Goal: Transaction & Acquisition: Purchase product/service

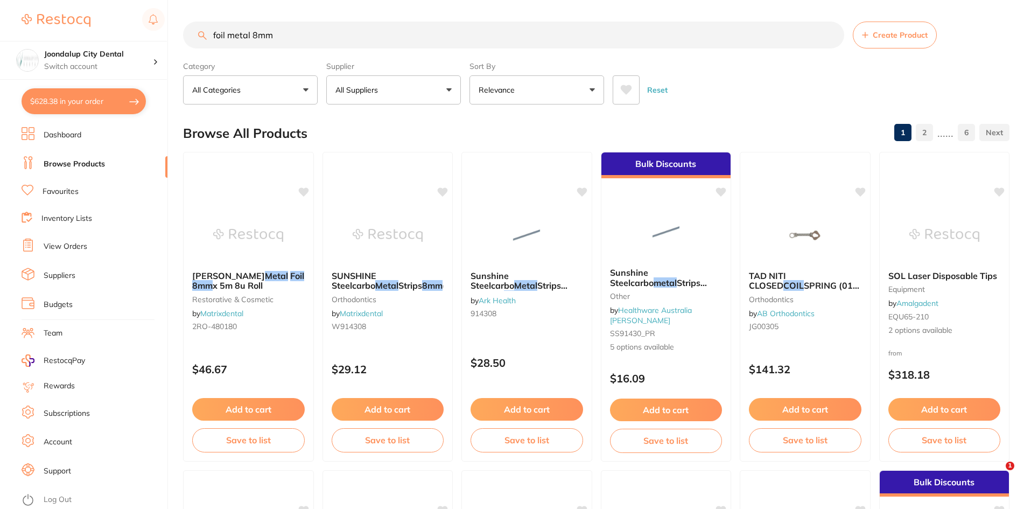
scroll to position [1189, 0]
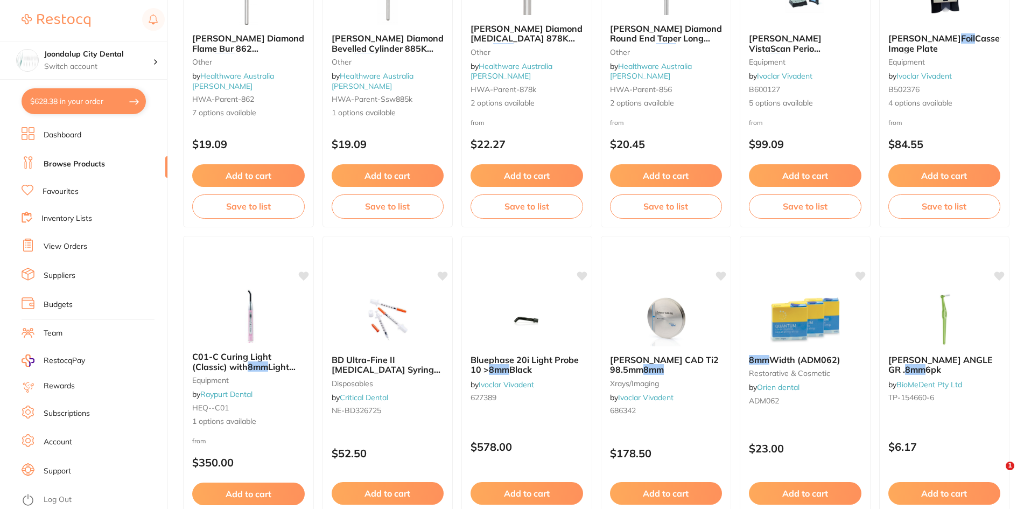
click at [97, 103] on button "$628.38 in your order" at bounding box center [84, 101] width 124 height 26
checkbox input "true"
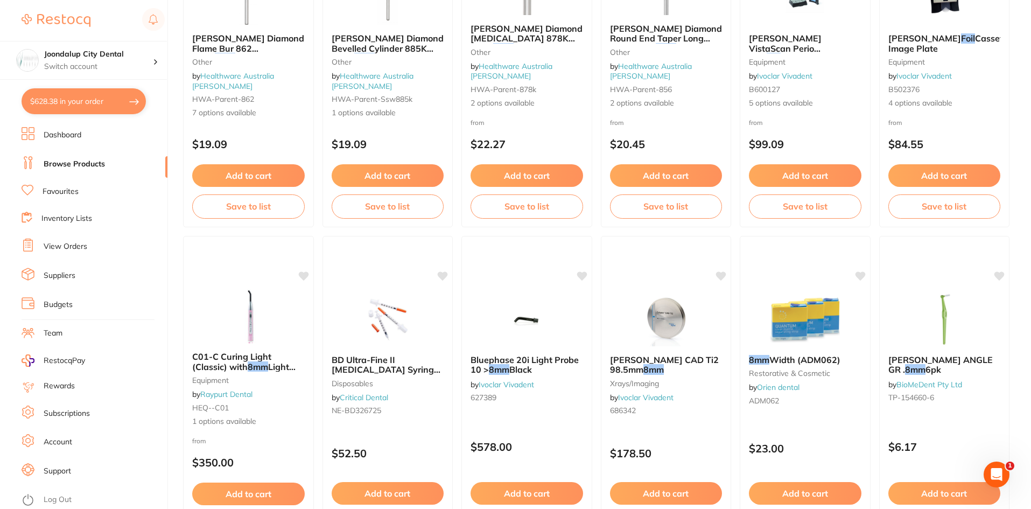
checkbox input "true"
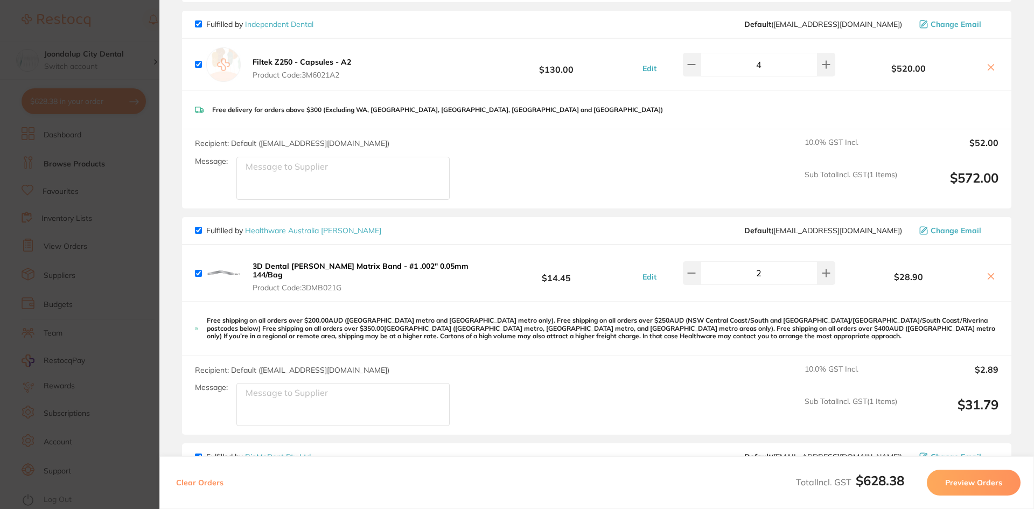
scroll to position [0, 0]
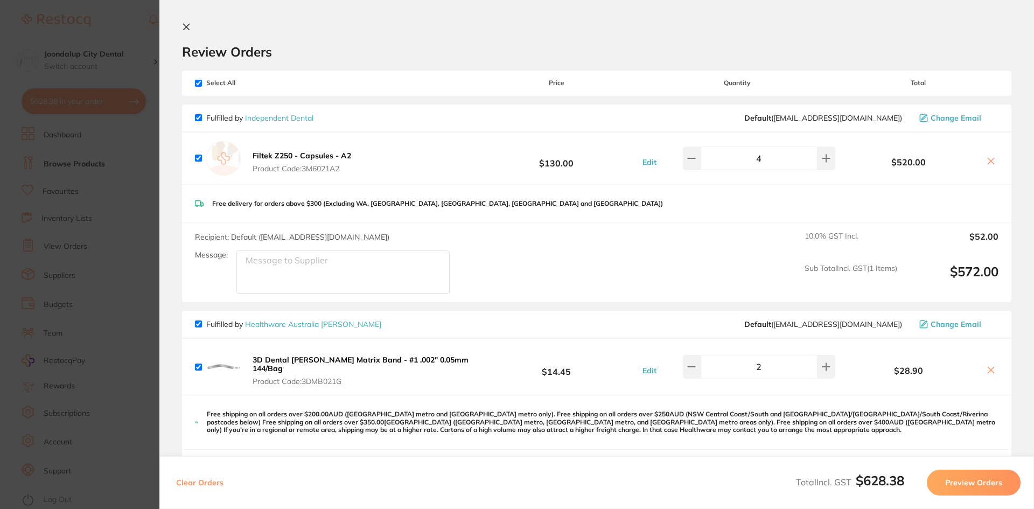
click at [199, 324] on input "checkbox" at bounding box center [198, 323] width 7 height 7
checkbox input "false"
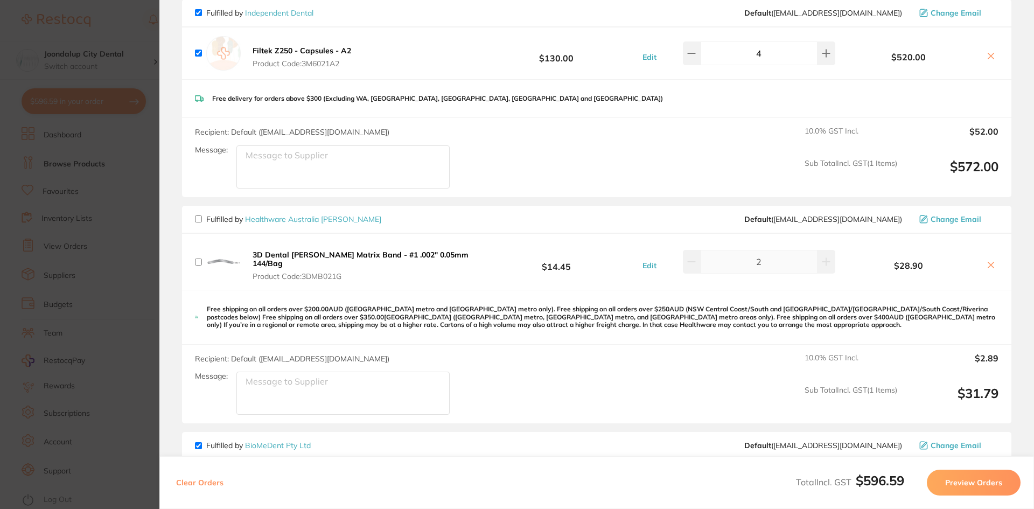
scroll to position [269, 0]
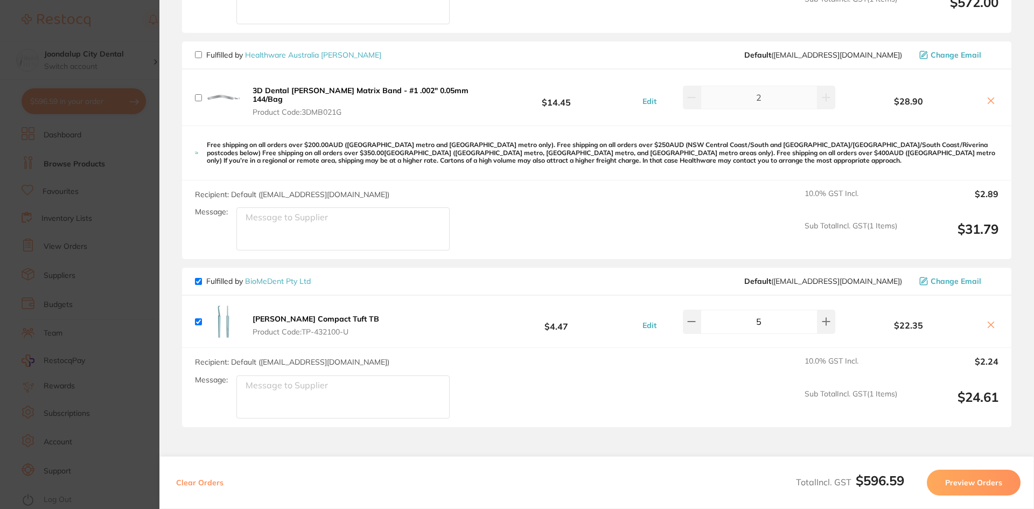
click at [199, 281] on input "checkbox" at bounding box center [198, 281] width 7 height 7
checkbox input "false"
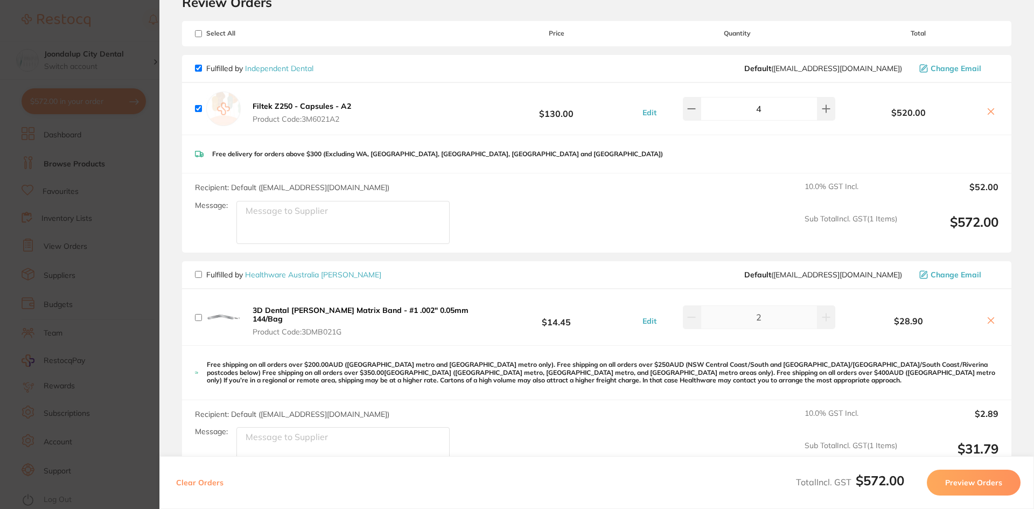
scroll to position [0, 0]
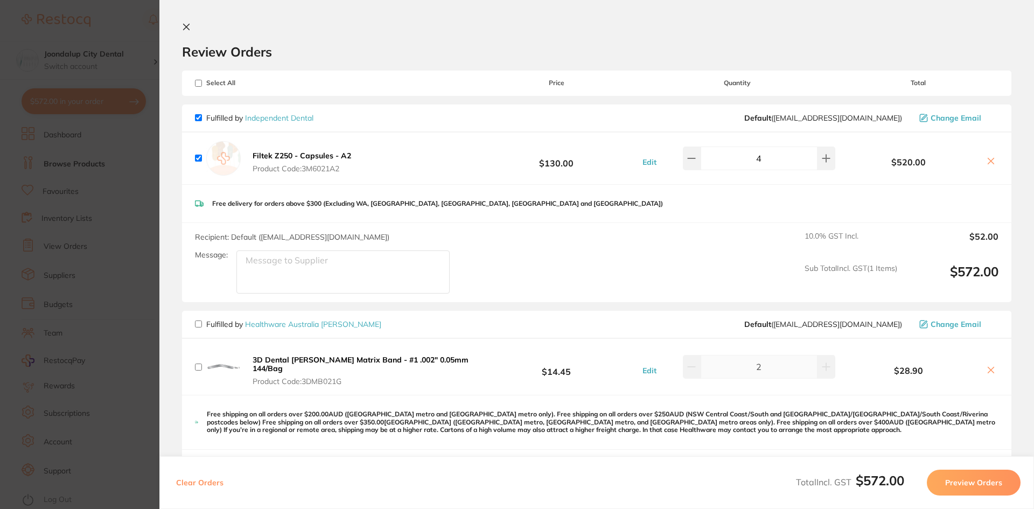
click at [1030, 471] on div "Clear Orders Total Incl. GST $572.00 Preview Orders" at bounding box center [596, 482] width 874 height 53
drag, startPoint x: 999, startPoint y: 484, endPoint x: 1001, endPoint y: 461, distance: 23.3
click at [999, 482] on button "Preview Orders" at bounding box center [973, 482] width 94 height 26
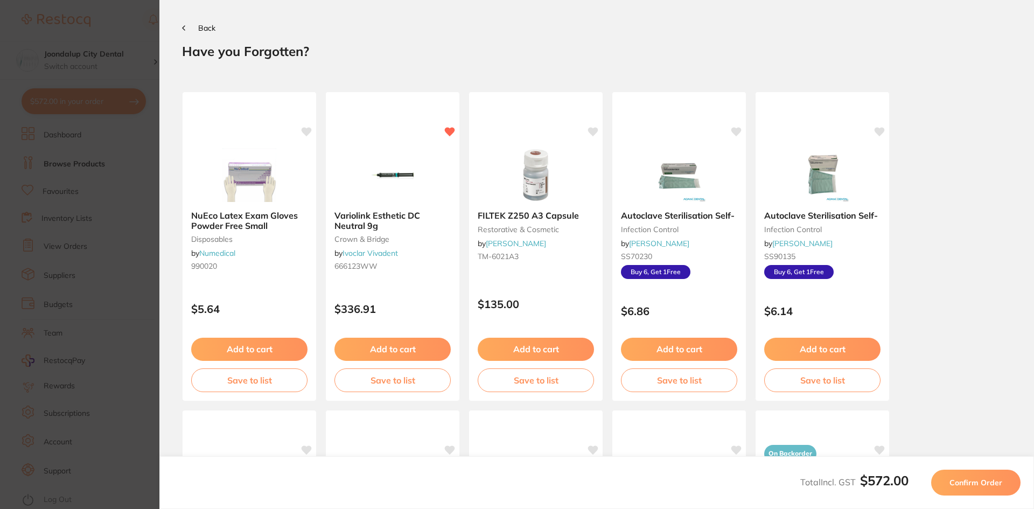
click at [985, 495] on div "Total Incl. GST $572.00 Confirm Order" at bounding box center [596, 482] width 874 height 53
click at [989, 464] on div "Total Incl. GST $572.00 Confirm Order" at bounding box center [596, 482] width 874 height 53
click at [994, 478] on span "Confirm Order" at bounding box center [975, 483] width 53 height 10
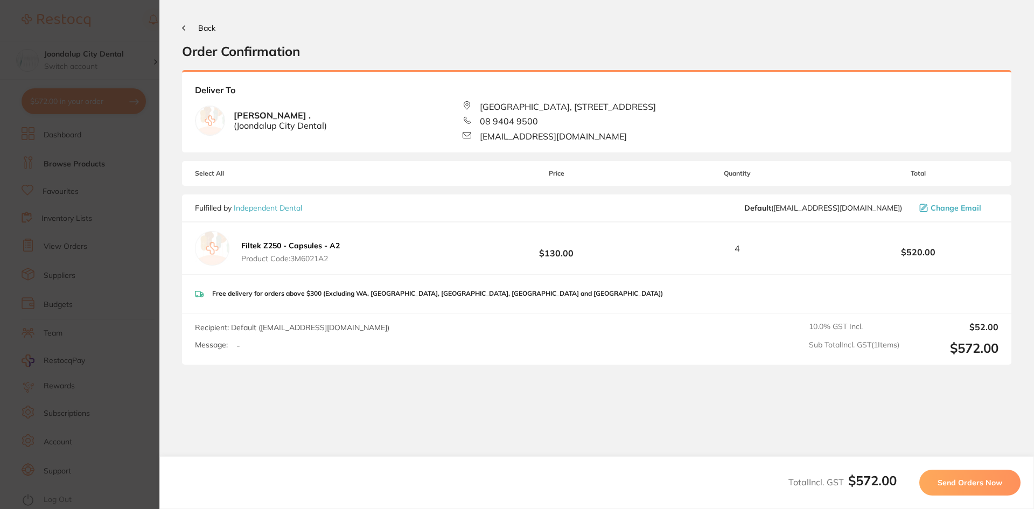
click at [978, 478] on span "Send Orders Now" at bounding box center [969, 483] width 65 height 10
